Goal: Information Seeking & Learning: Learn about a topic

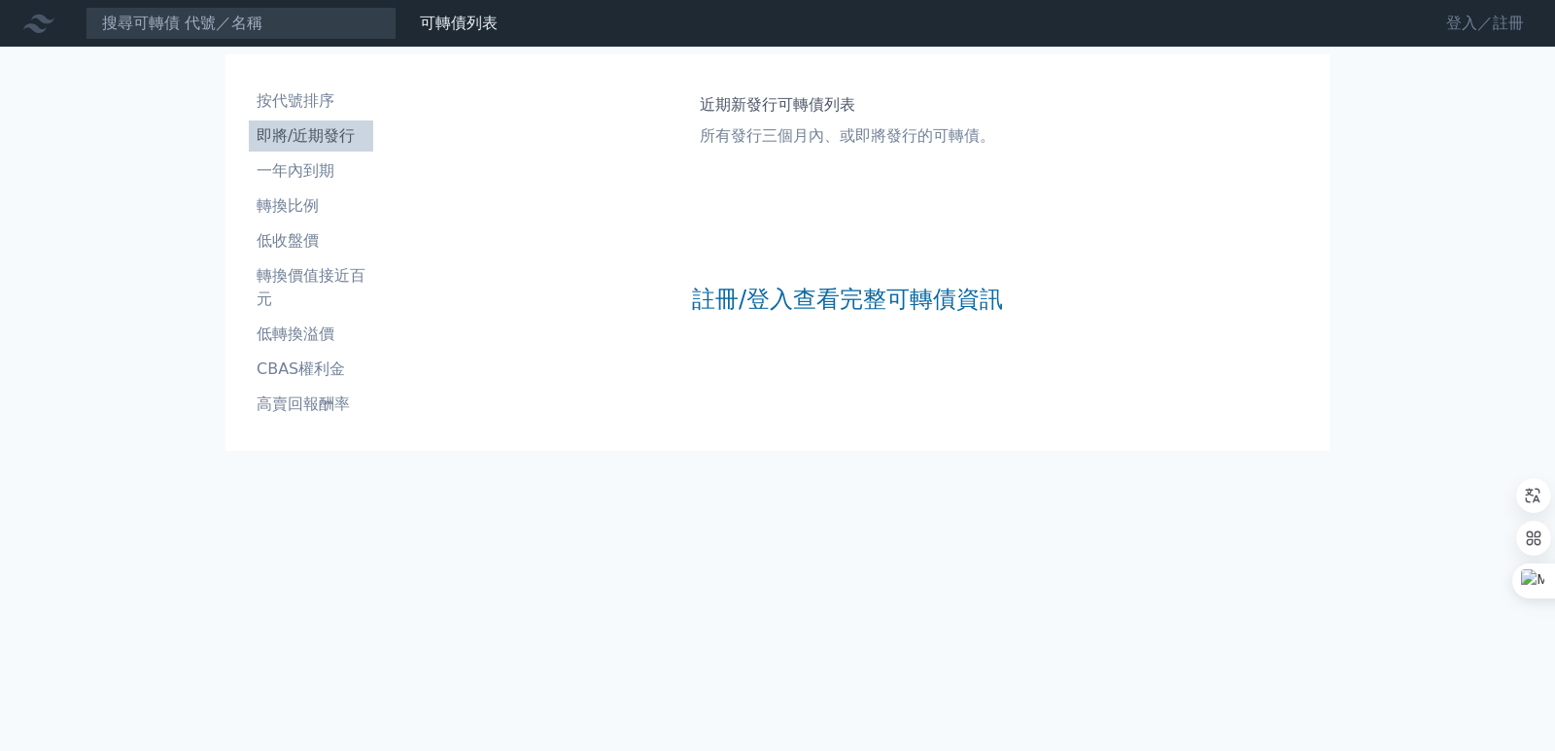
click at [1460, 28] on link "登入／註冊" at bounding box center [1485, 23] width 109 height 31
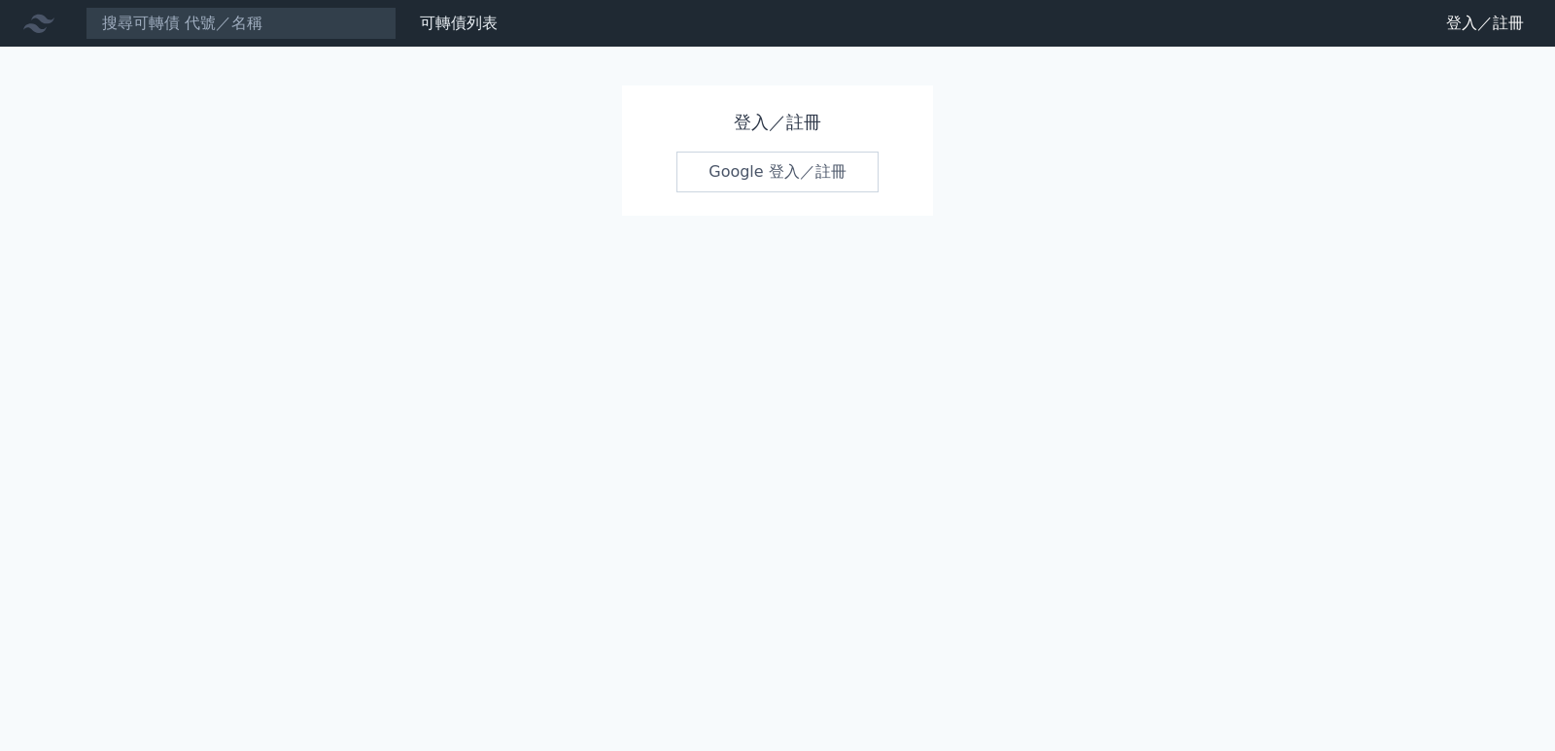
click at [744, 178] on link "Google 登入／註冊" at bounding box center [777, 172] width 202 height 41
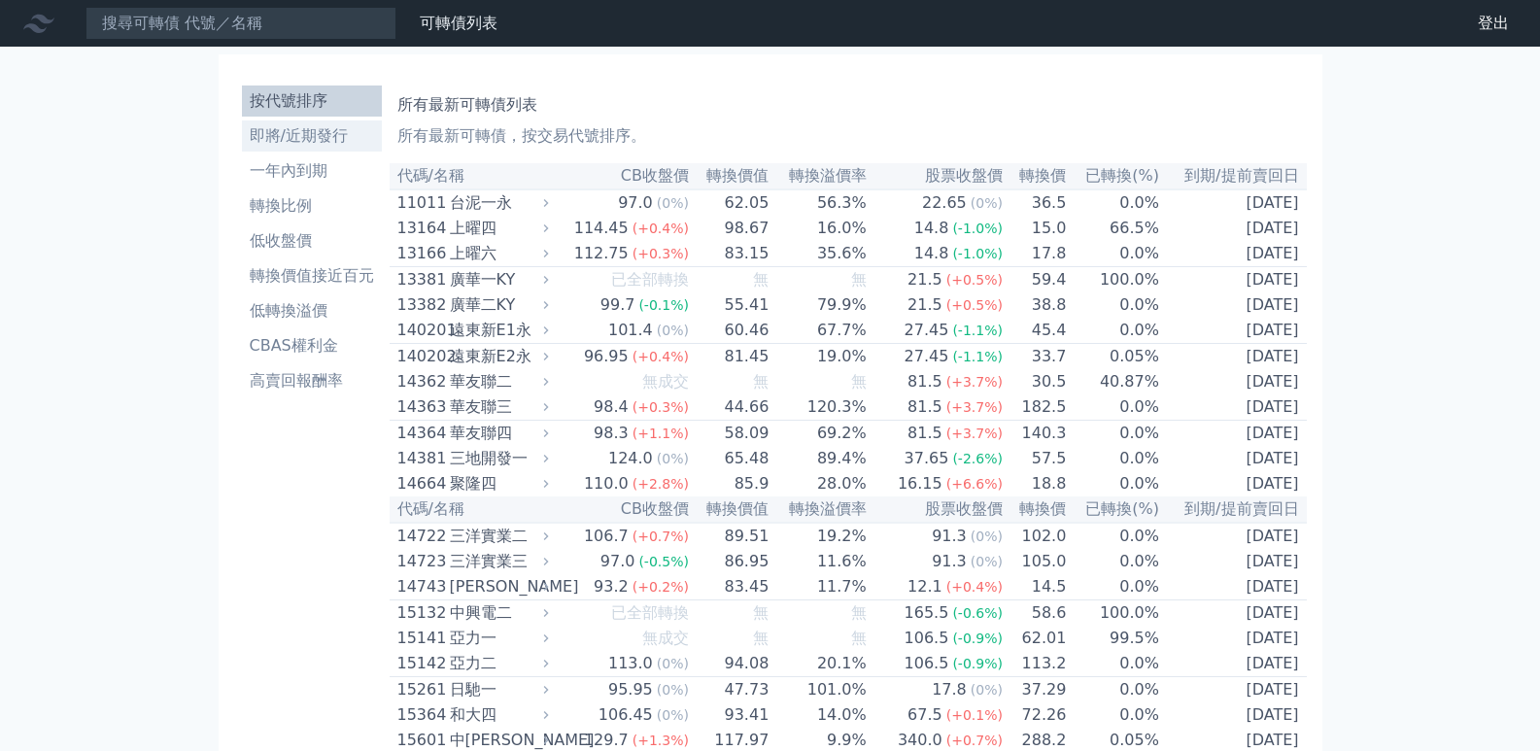
click at [272, 136] on li "即將/近期發行" at bounding box center [312, 135] width 140 height 23
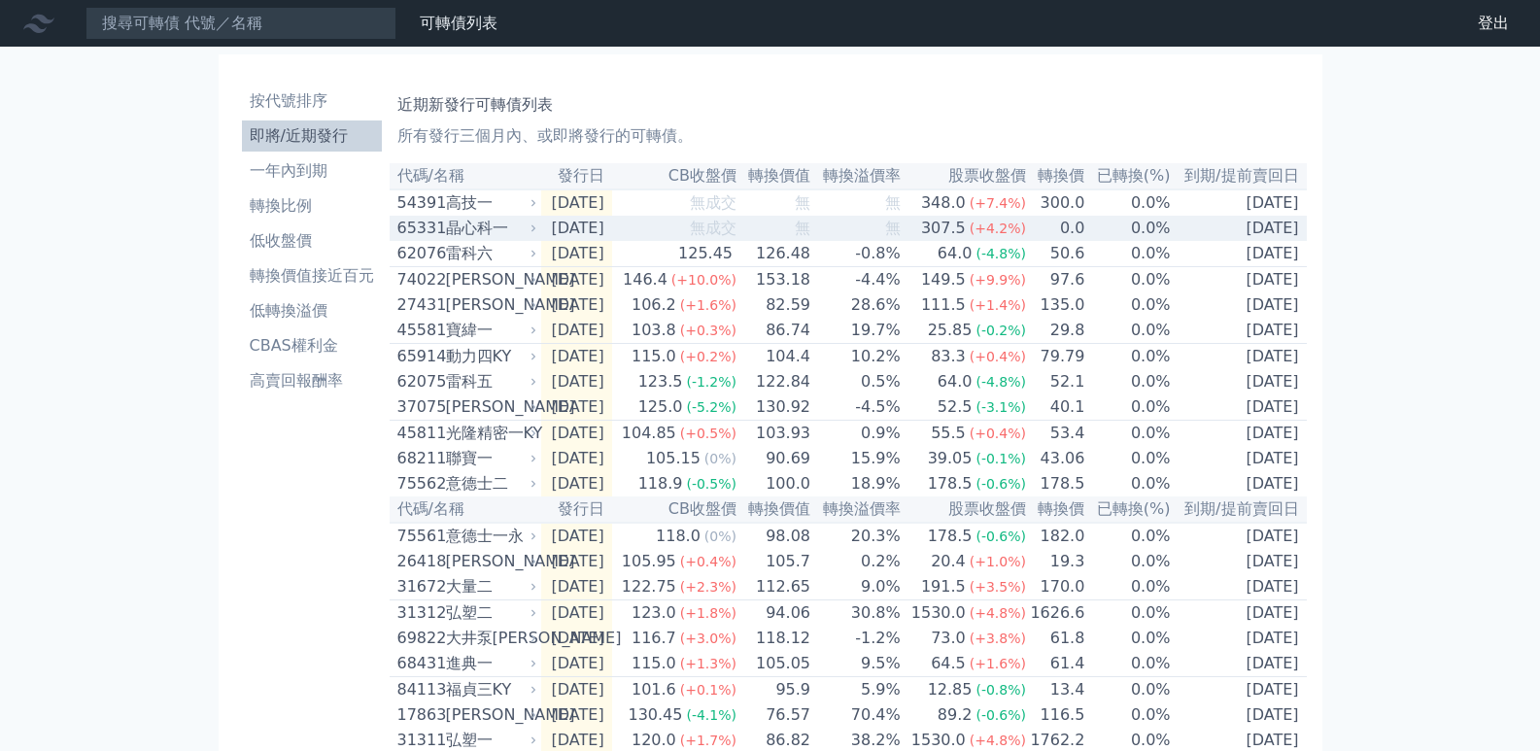
click at [429, 238] on div "65331" at bounding box center [420, 228] width 44 height 23
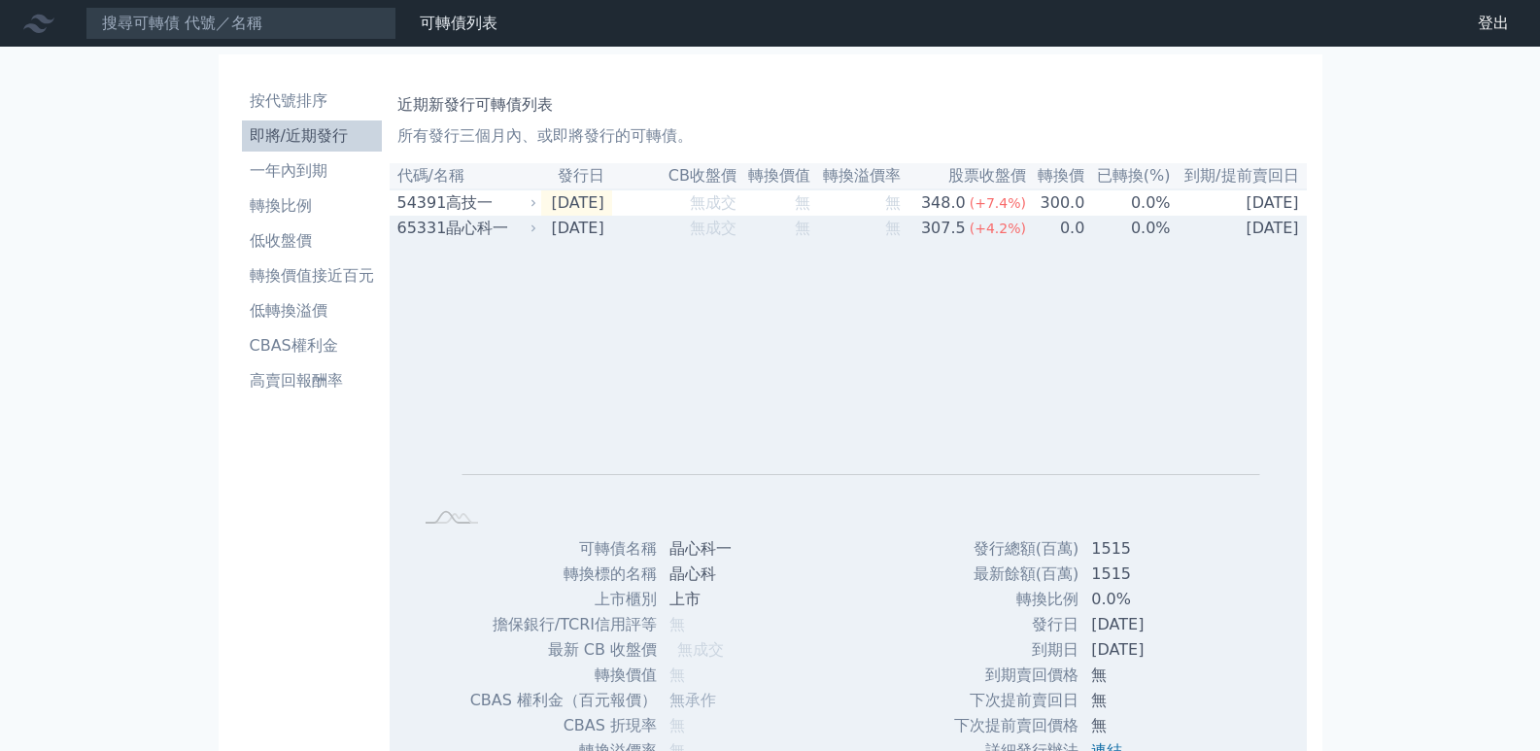
click at [431, 236] on div "65331" at bounding box center [420, 228] width 44 height 23
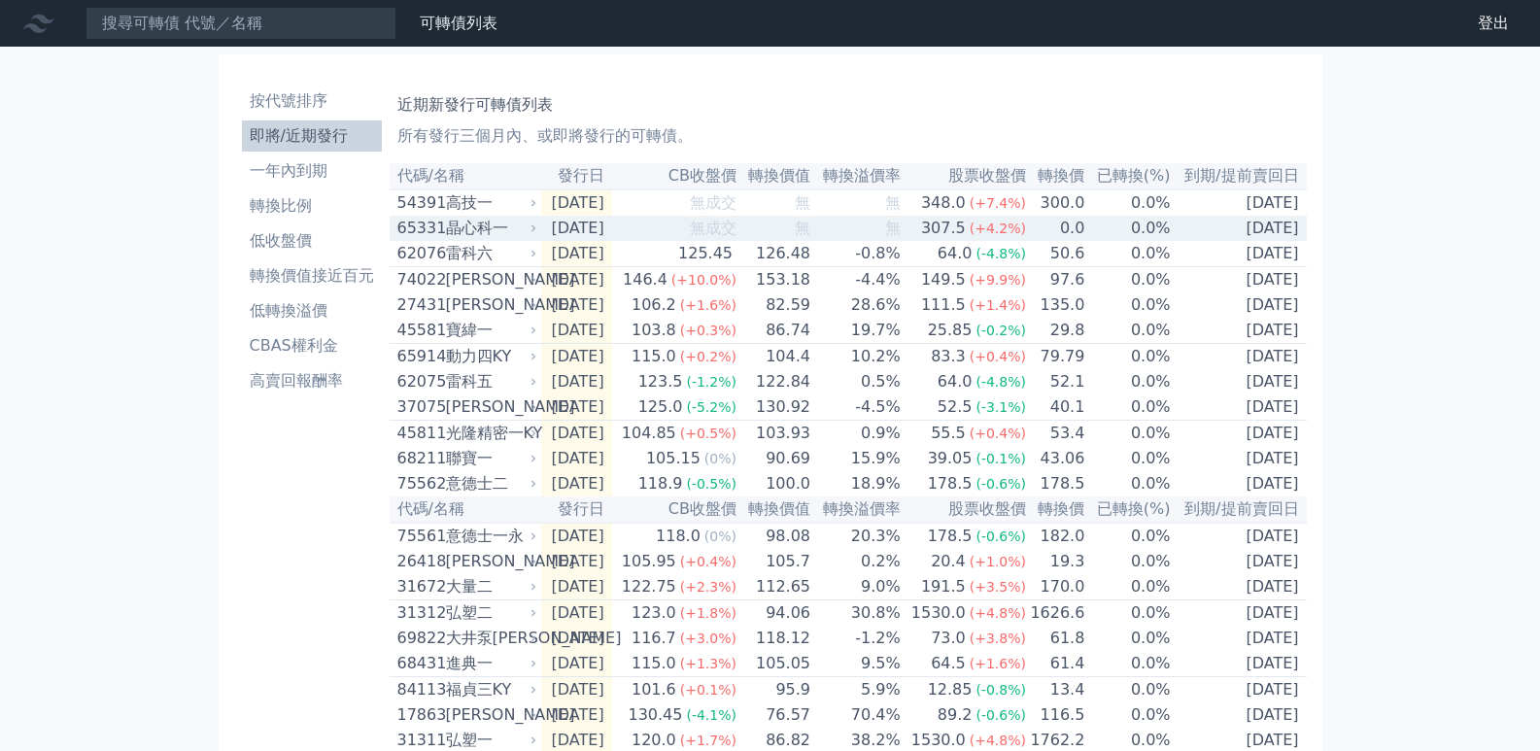
click at [441, 233] on div "65331 晶心科一" at bounding box center [463, 228] width 131 height 23
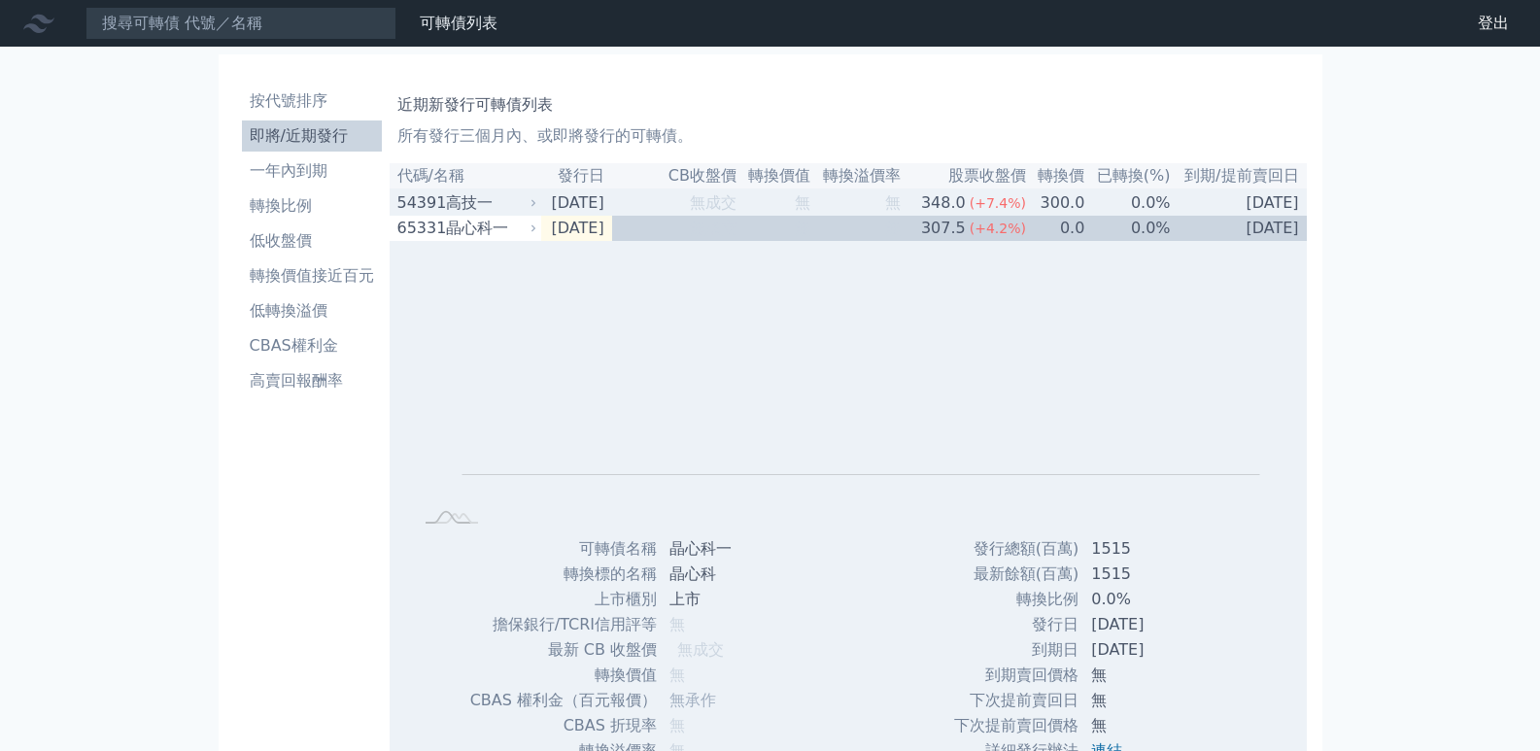
click at [468, 206] on div "高技一" at bounding box center [489, 202] width 87 height 23
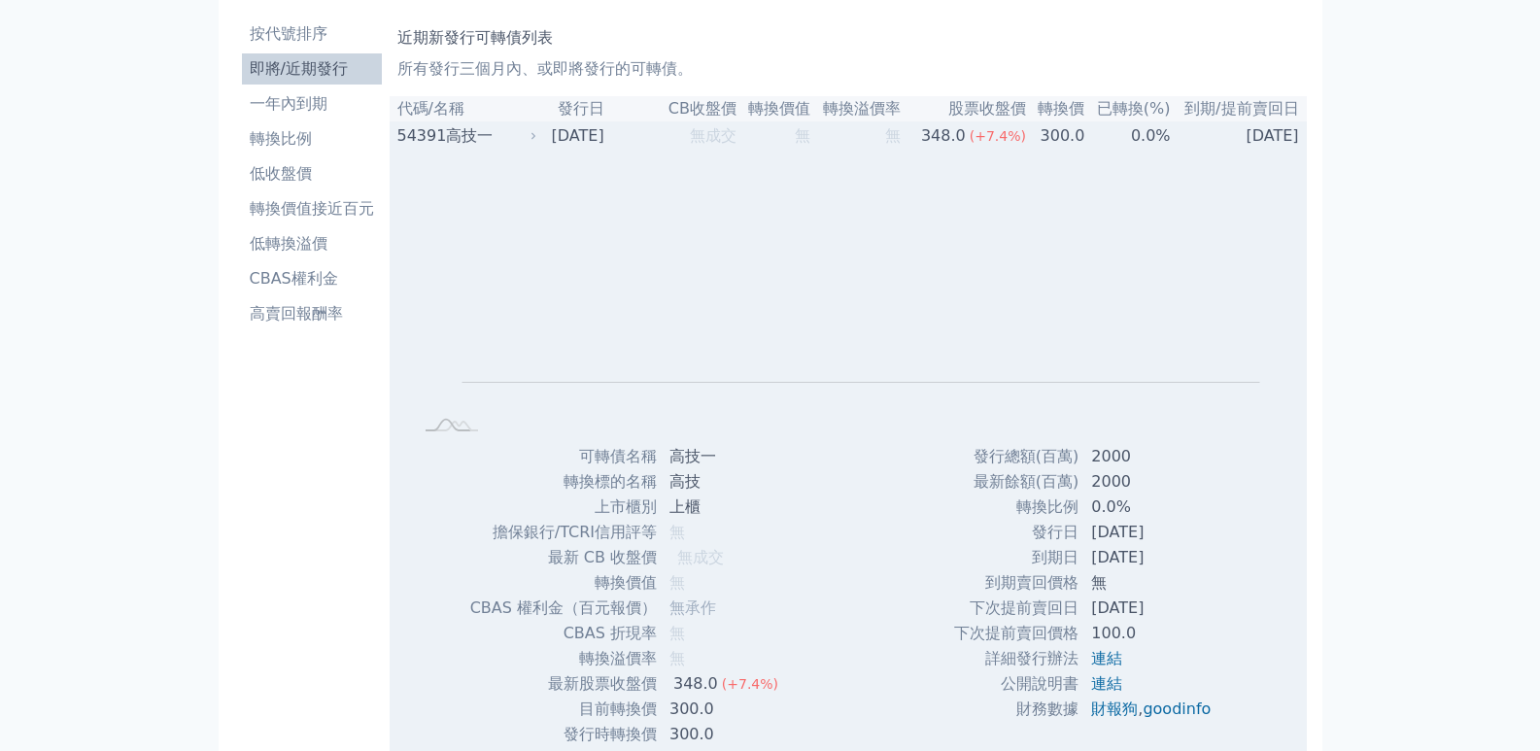
scroll to position [97, 0]
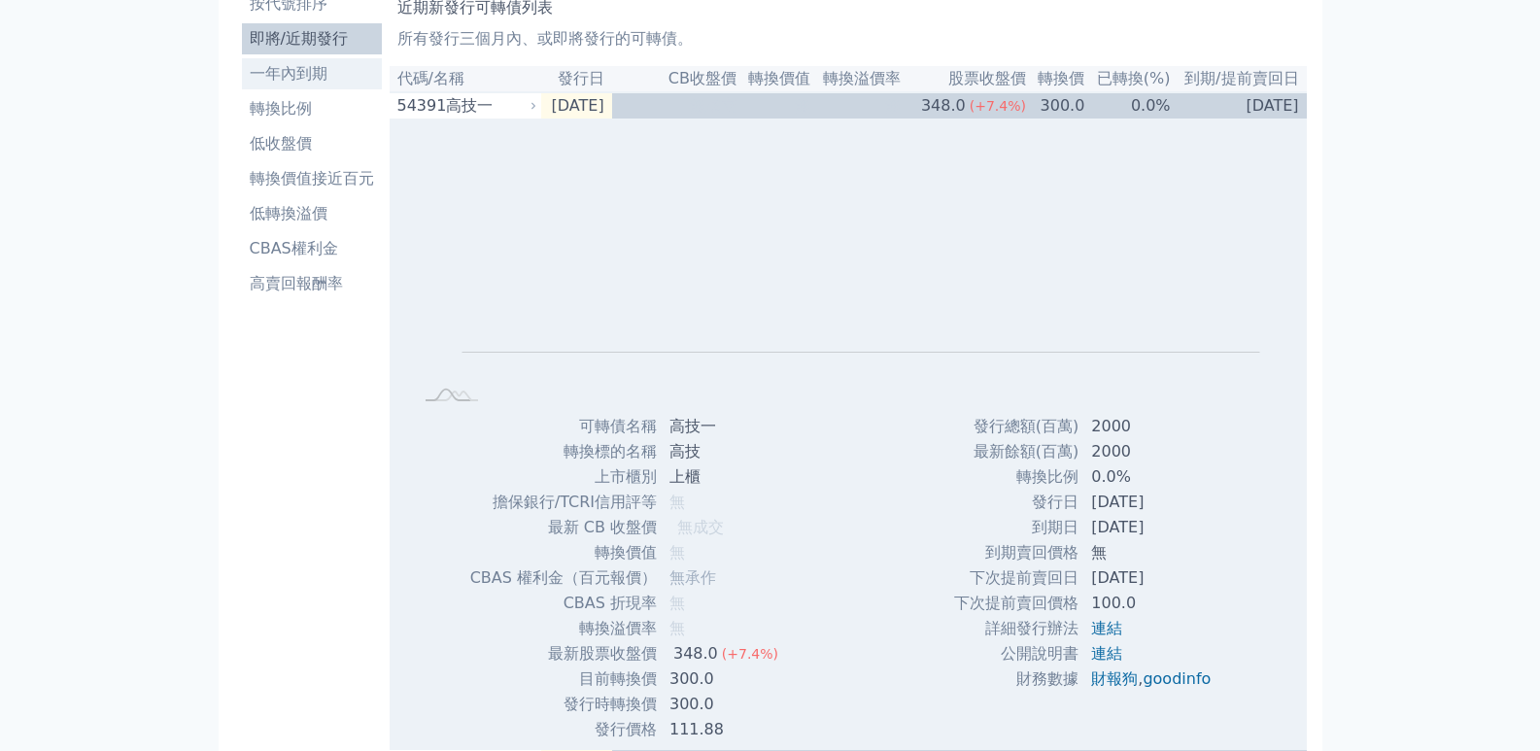
click at [304, 79] on li "一年內到期" at bounding box center [312, 73] width 140 height 23
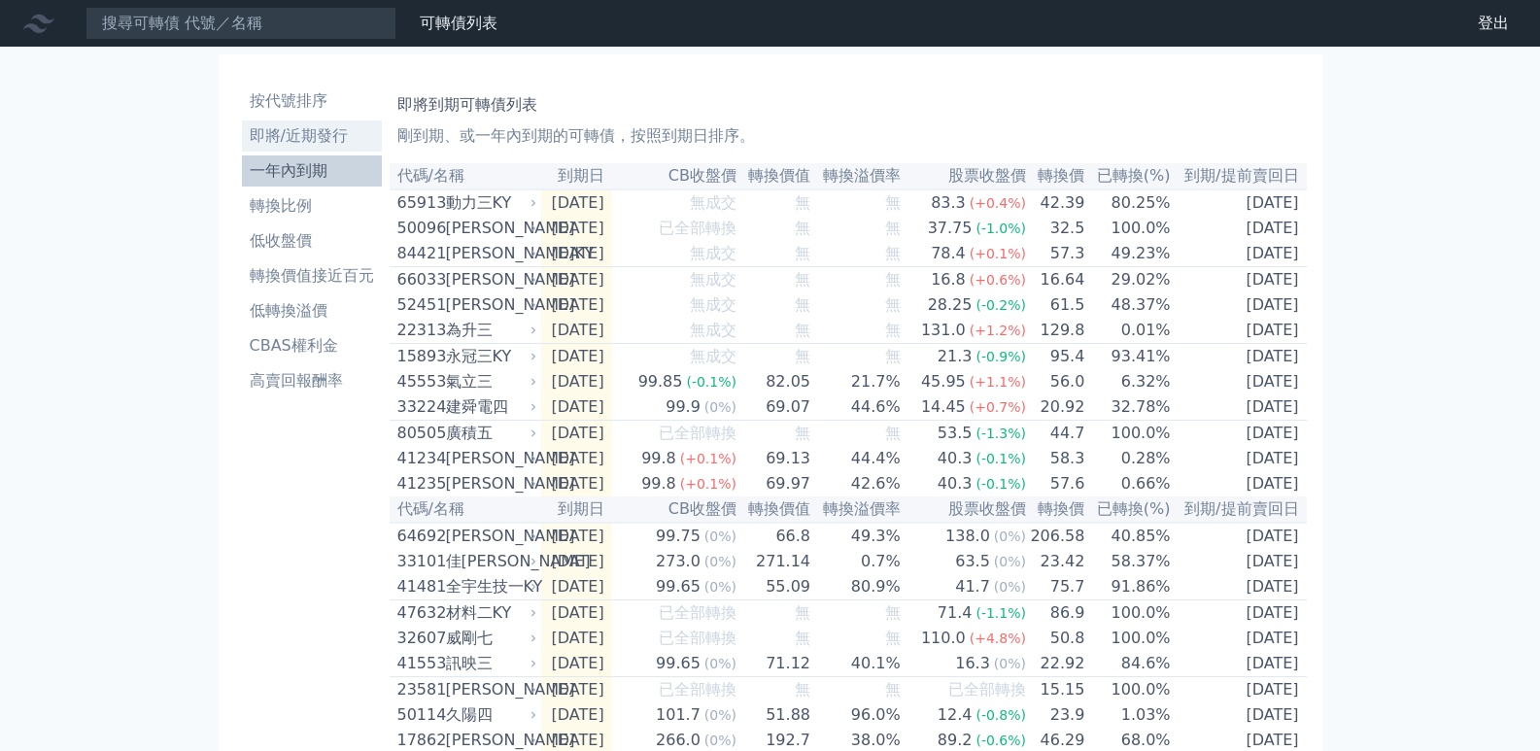
click at [311, 134] on li "即將/近期發行" at bounding box center [312, 135] width 140 height 23
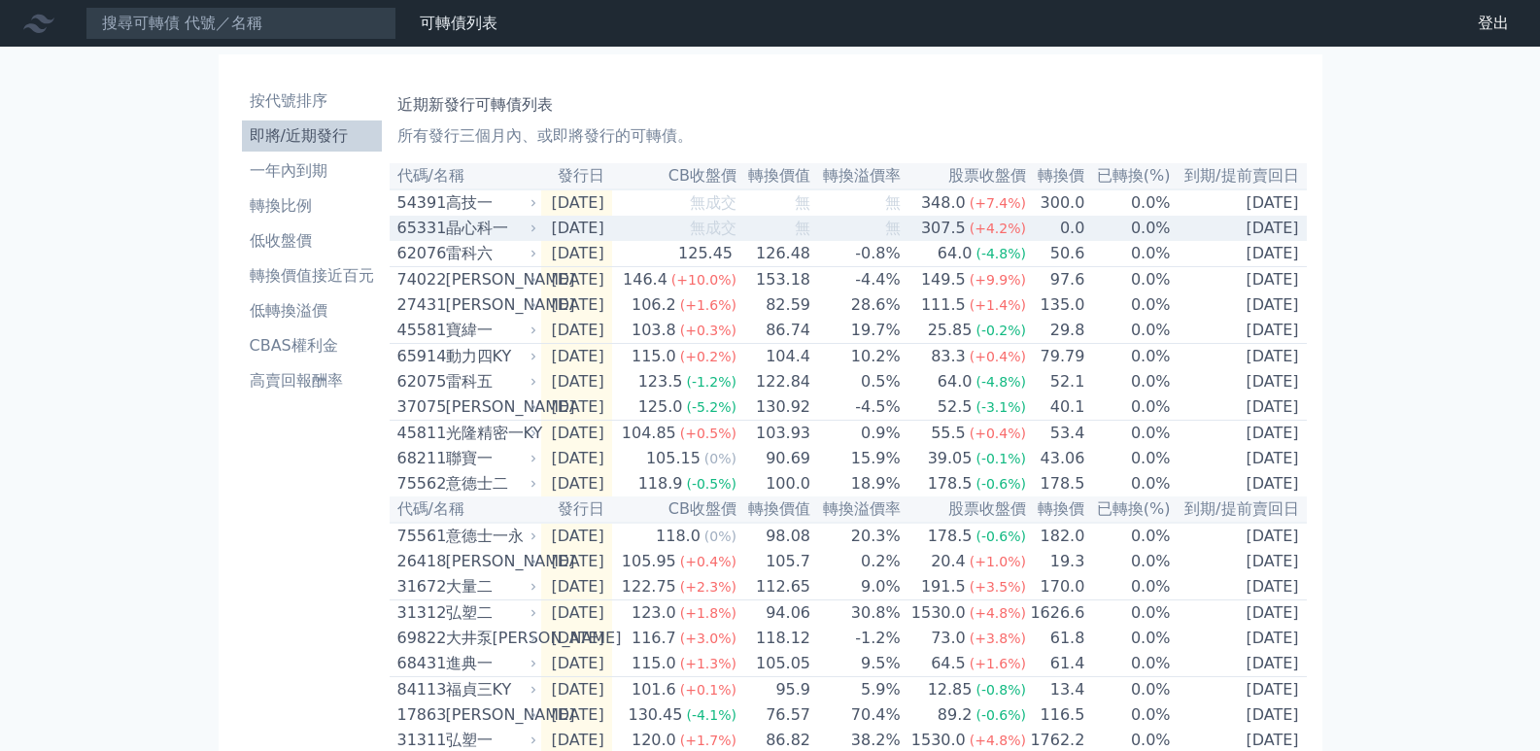
click at [461, 231] on div "晶心科一" at bounding box center [489, 228] width 87 height 23
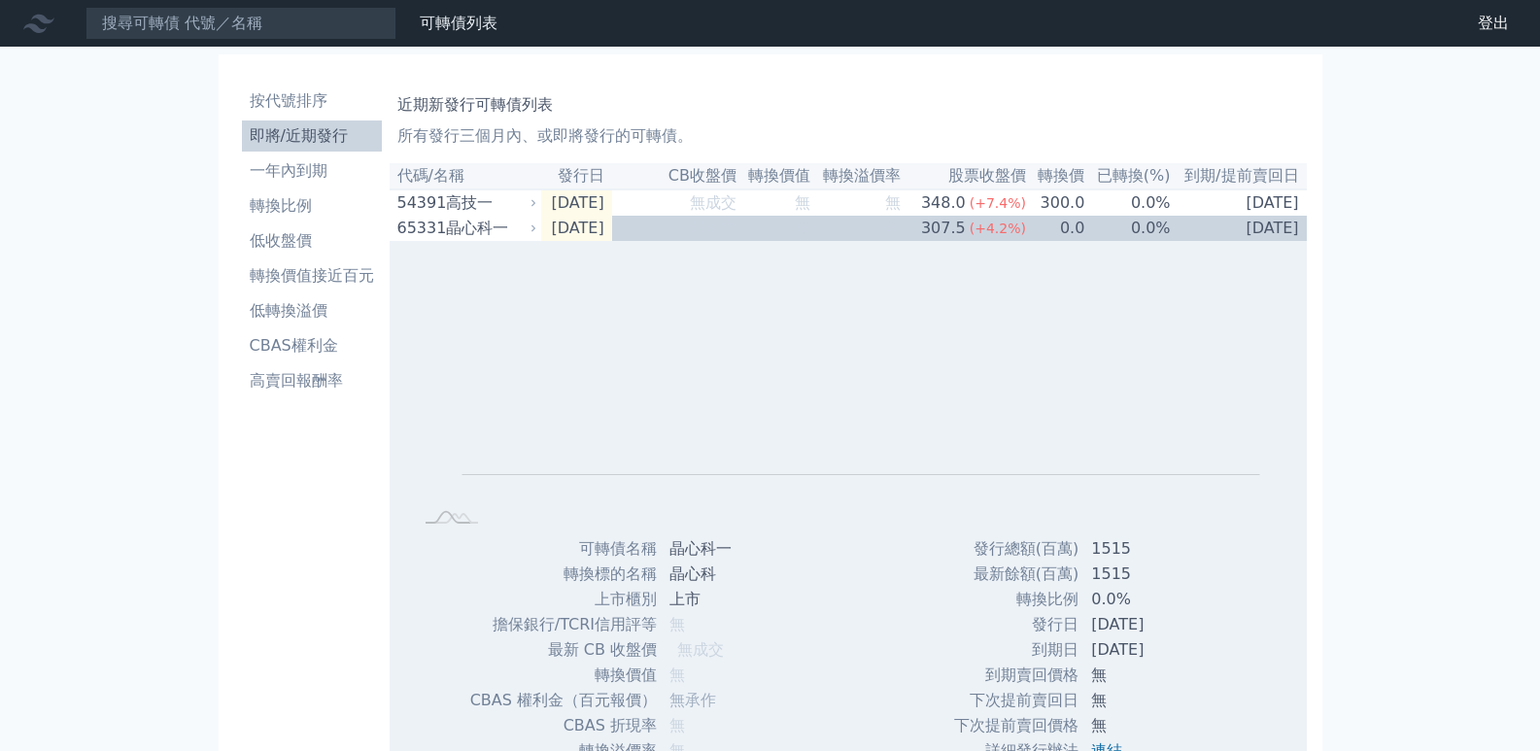
click at [293, 138] on li "即將/近期發行" at bounding box center [312, 135] width 140 height 23
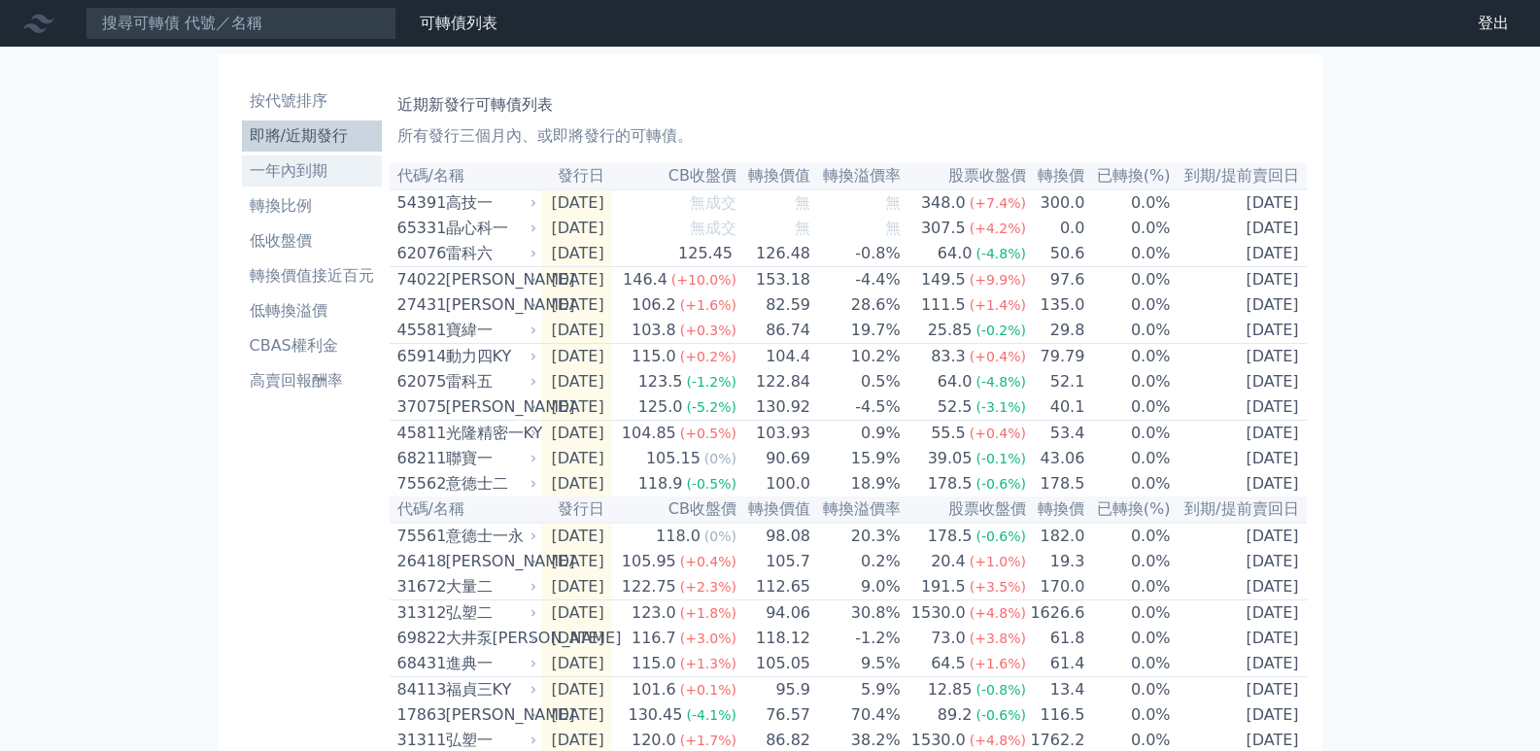
click at [311, 179] on li "一年內到期" at bounding box center [312, 170] width 140 height 23
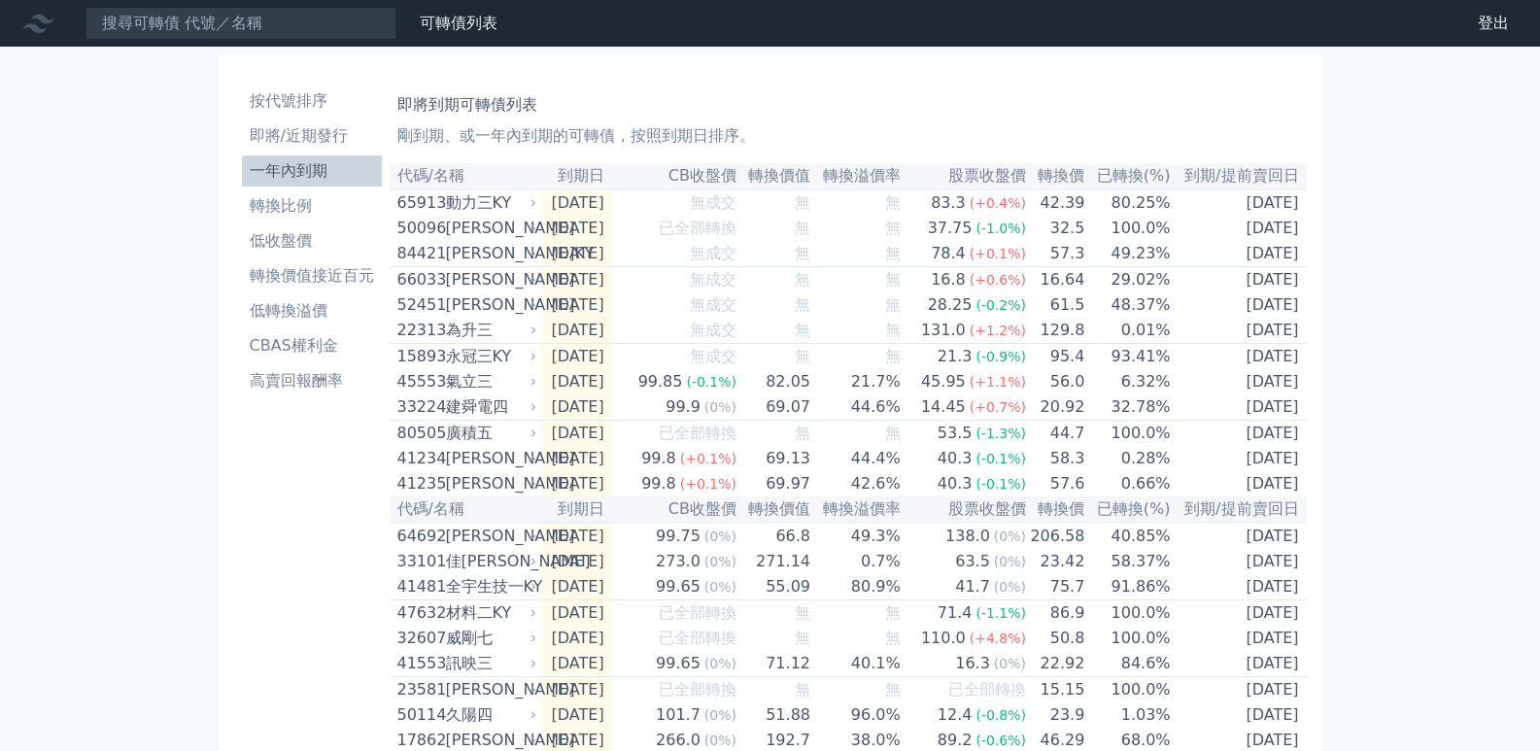
click at [1133, 180] on th "已轉換(%)" at bounding box center [1129, 176] width 86 height 26
click at [1157, 182] on th "已轉換(%)" at bounding box center [1129, 176] width 86 height 26
